Goal: Check status

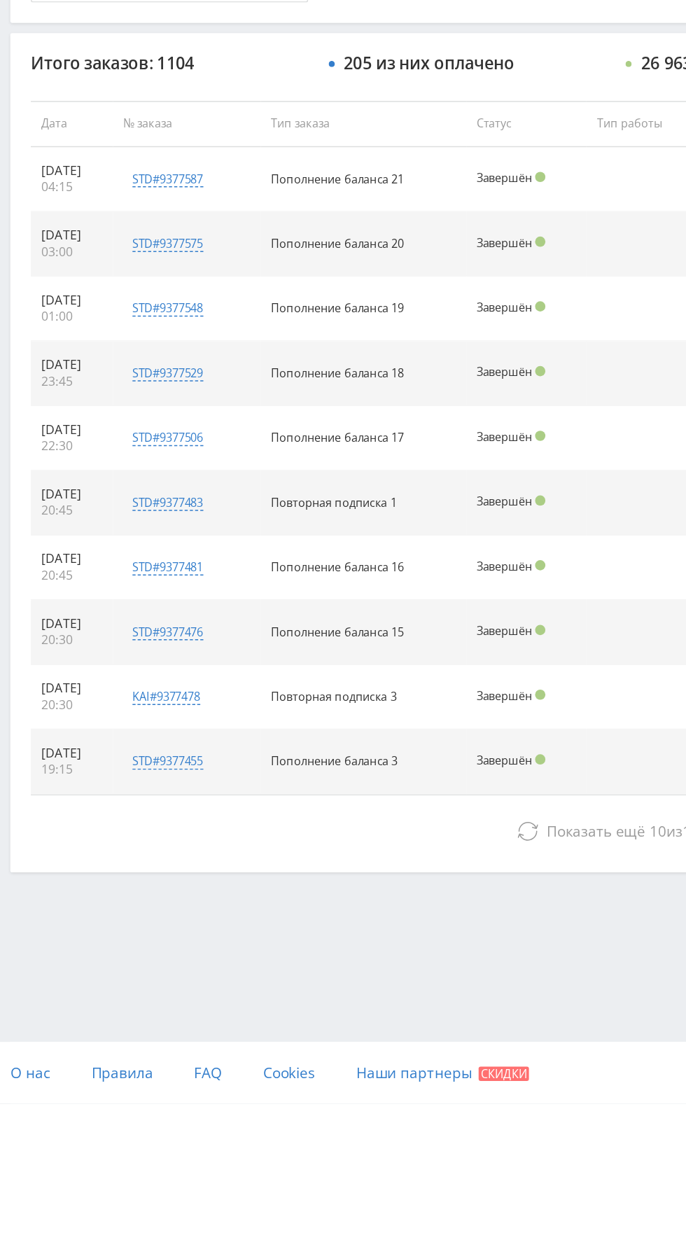
click at [311, 1066] on button "Показать ещё 10 из 1094" at bounding box center [420, 1070] width 798 height 28
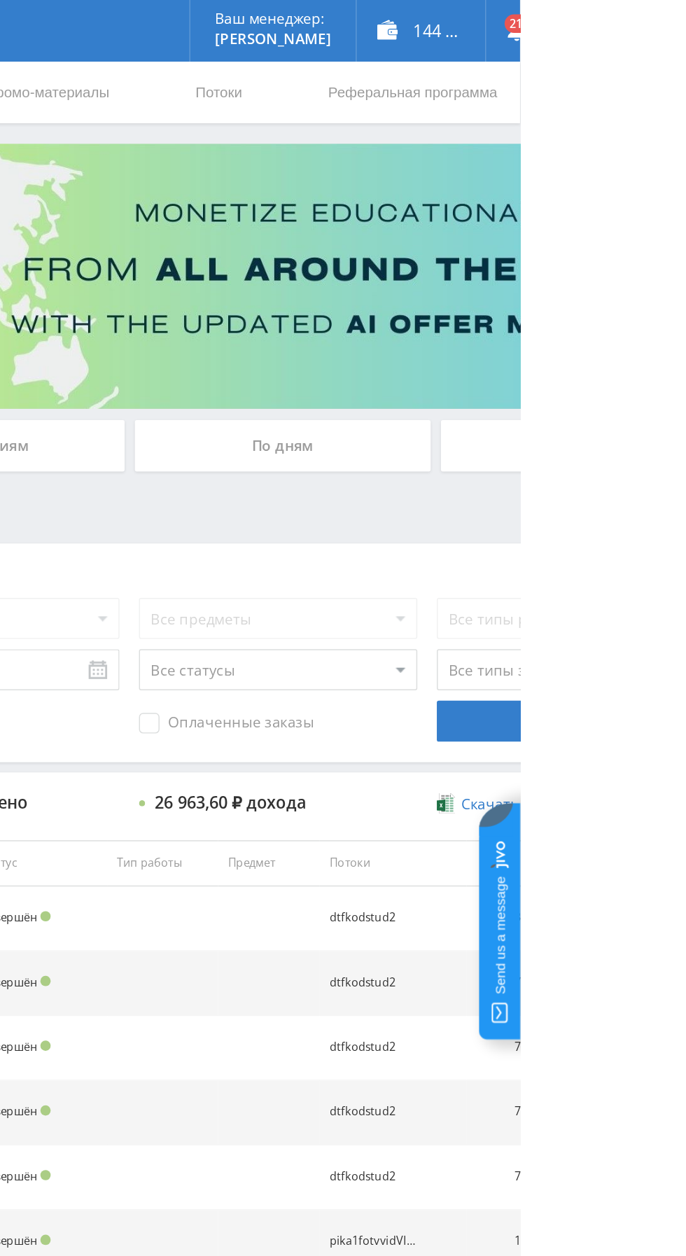
click at [479, 288] on div "По дням" at bounding box center [525, 303] width 202 height 35
click at [0, 0] on input "По дням" at bounding box center [0, 0] width 0 height 0
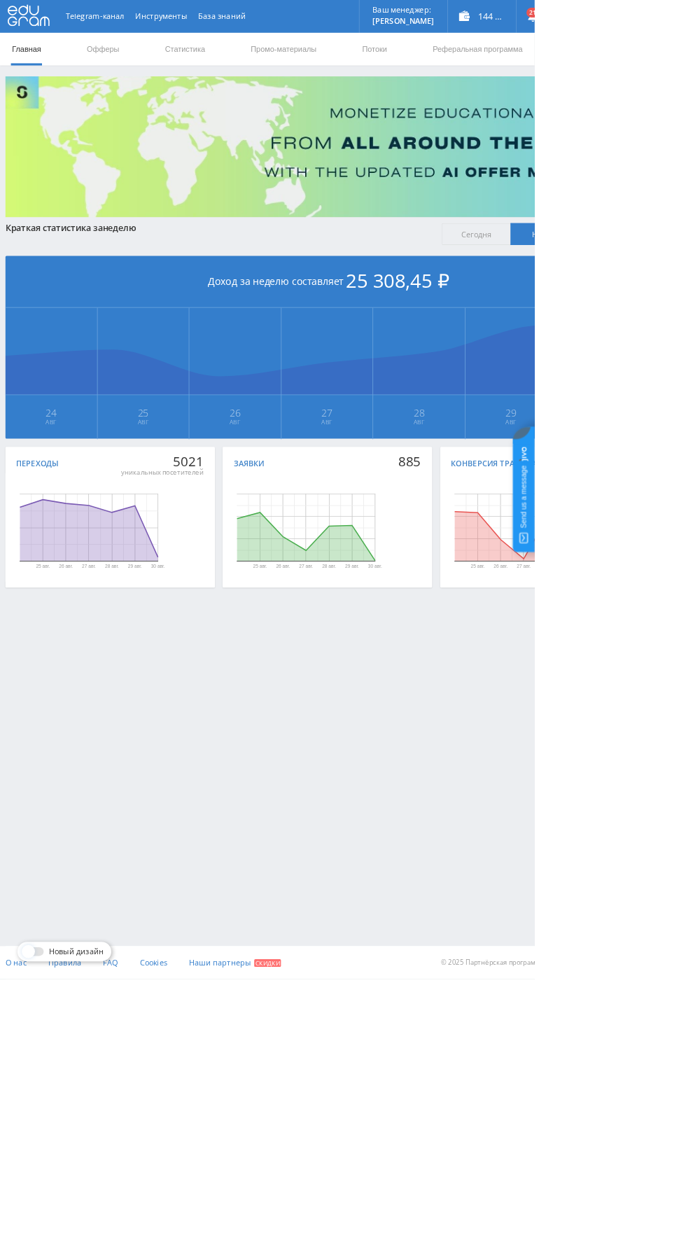
click at [214, 59] on link "Статистика" at bounding box center [237, 63] width 55 height 42
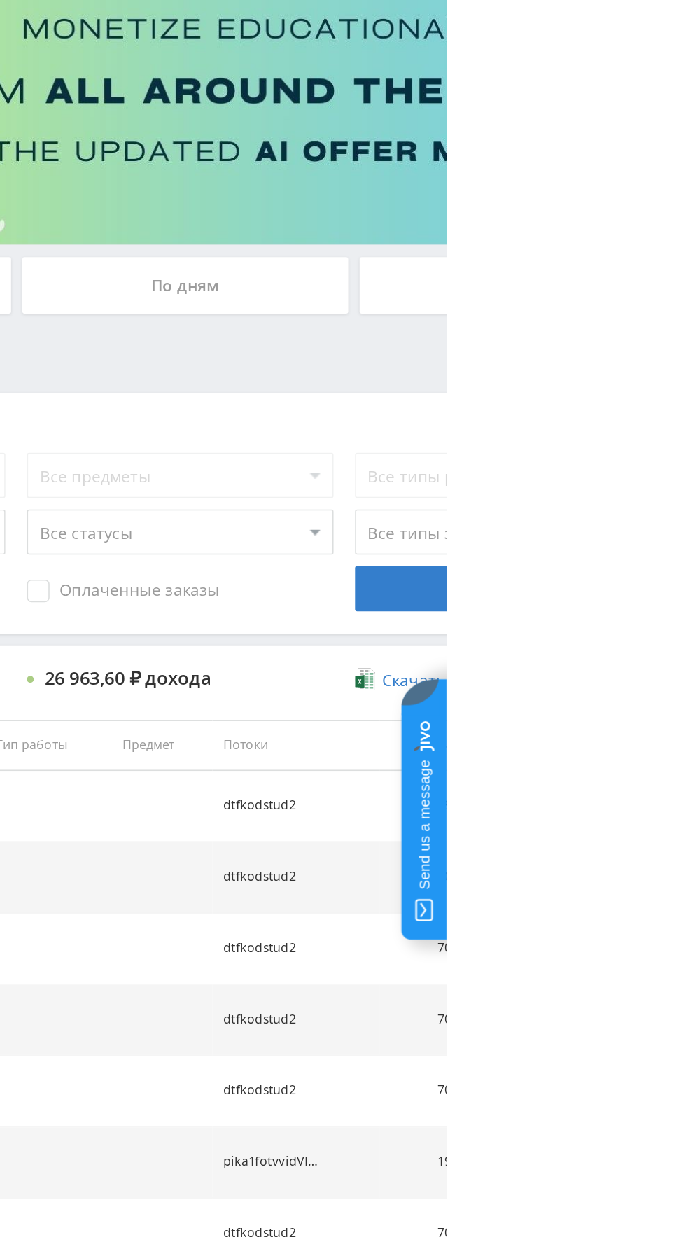
click at [0, 0] on input "По офферам" at bounding box center [0, 0] width 0 height 0
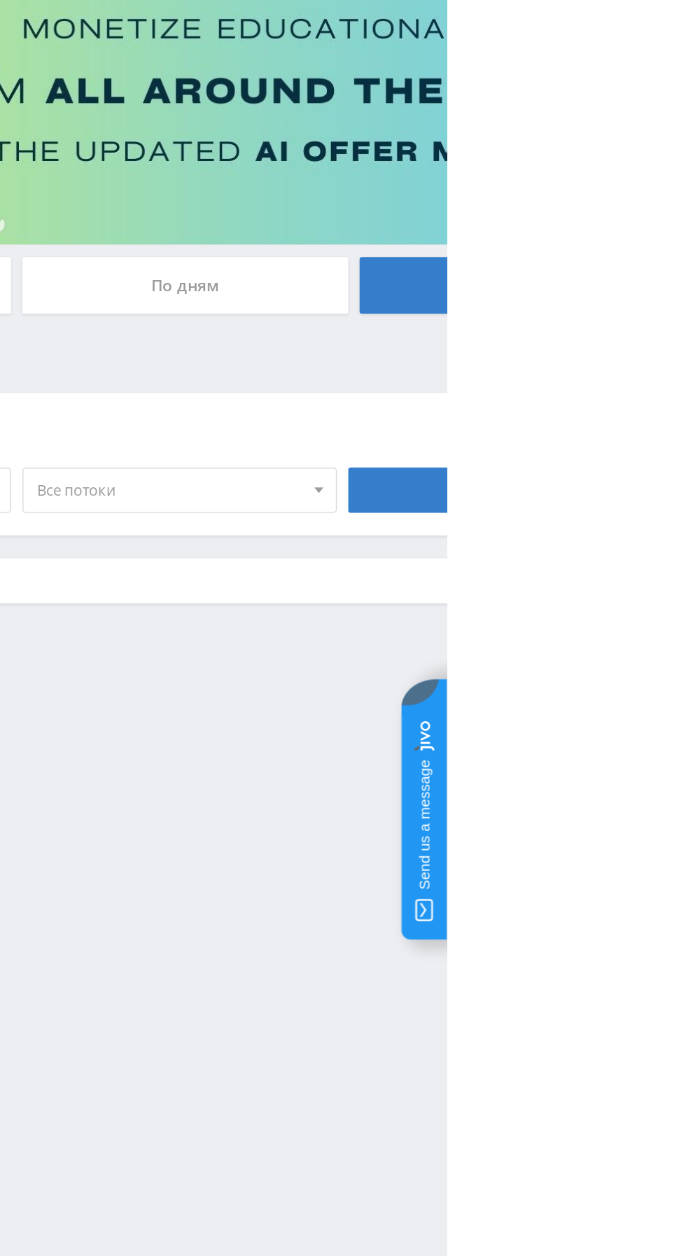
click at [504, 303] on div "По дням" at bounding box center [525, 303] width 202 height 35
click at [0, 0] on input "По дням" at bounding box center [0, 0] width 0 height 0
